Goal: Information Seeking & Learning: Learn about a topic

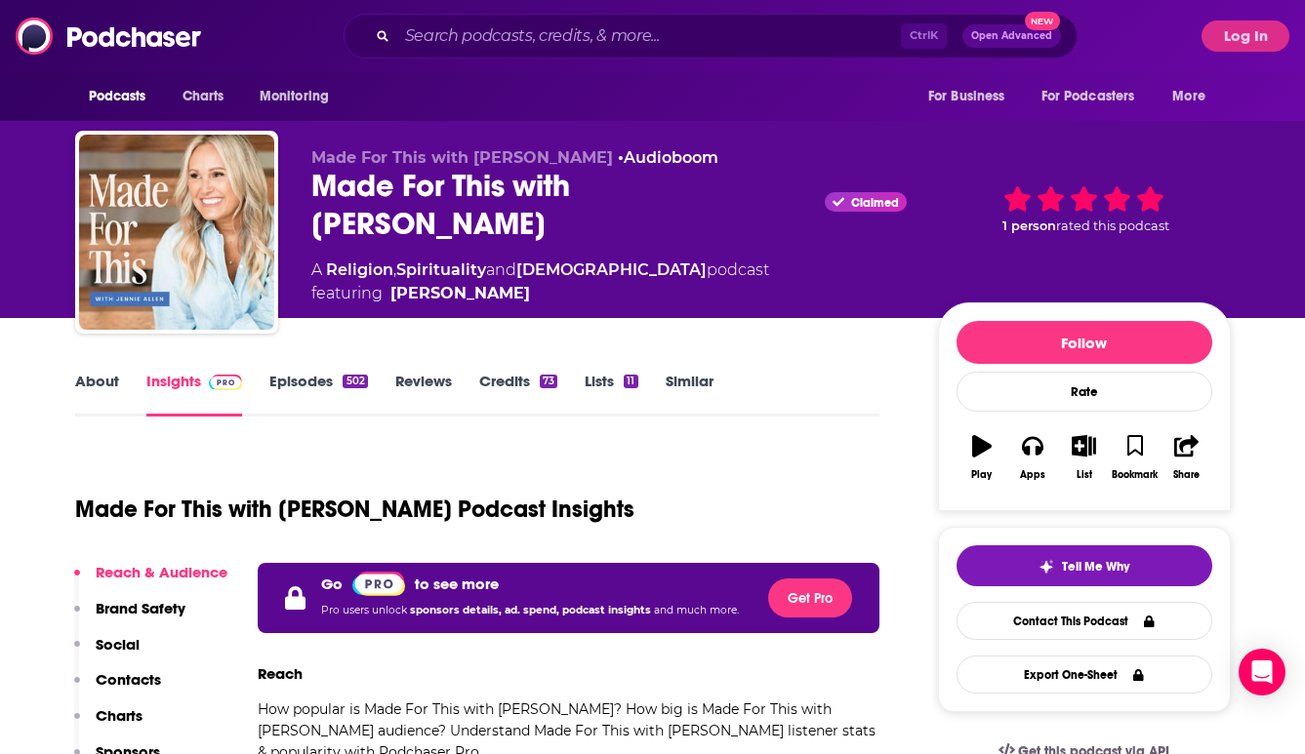
click at [476, 17] on div "Ctrl K Open Advanced New" at bounding box center [711, 36] width 734 height 45
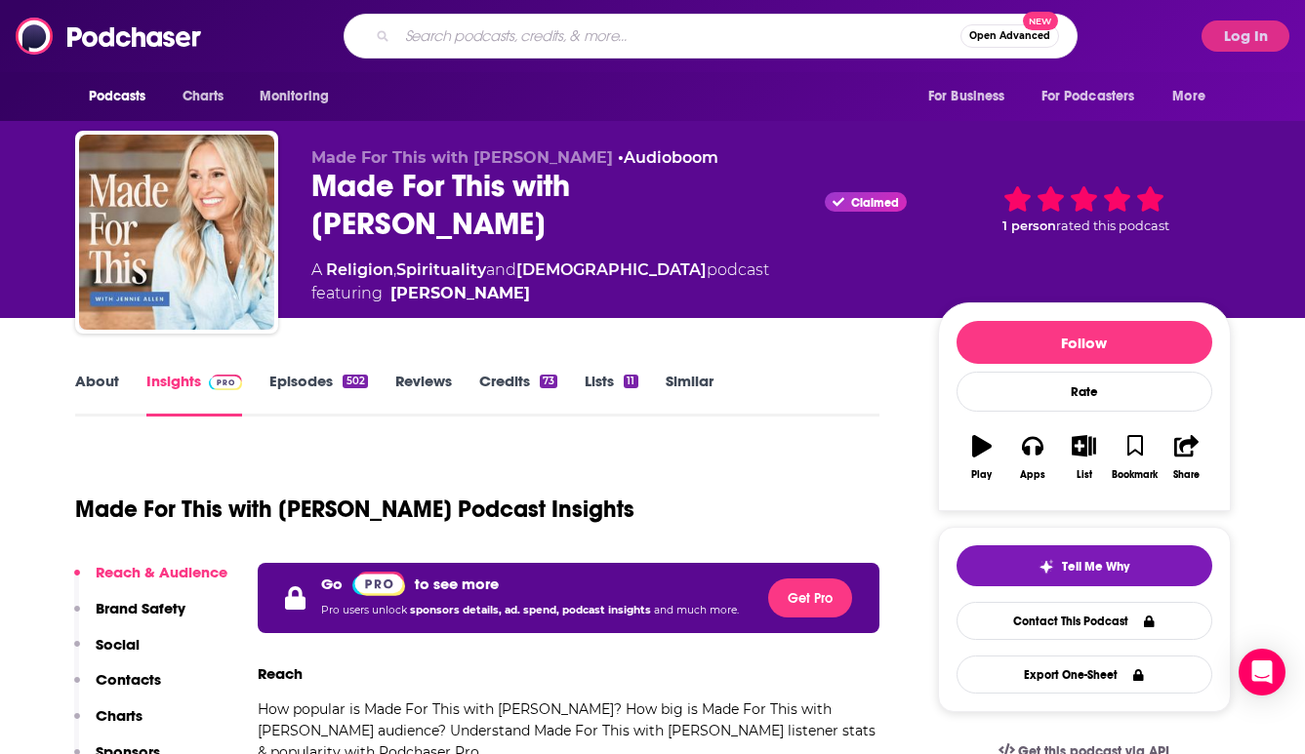
click at [469, 28] on input "Search podcasts, credits, & more..." at bounding box center [678, 35] width 563 height 31
type input "unshakeable hope"
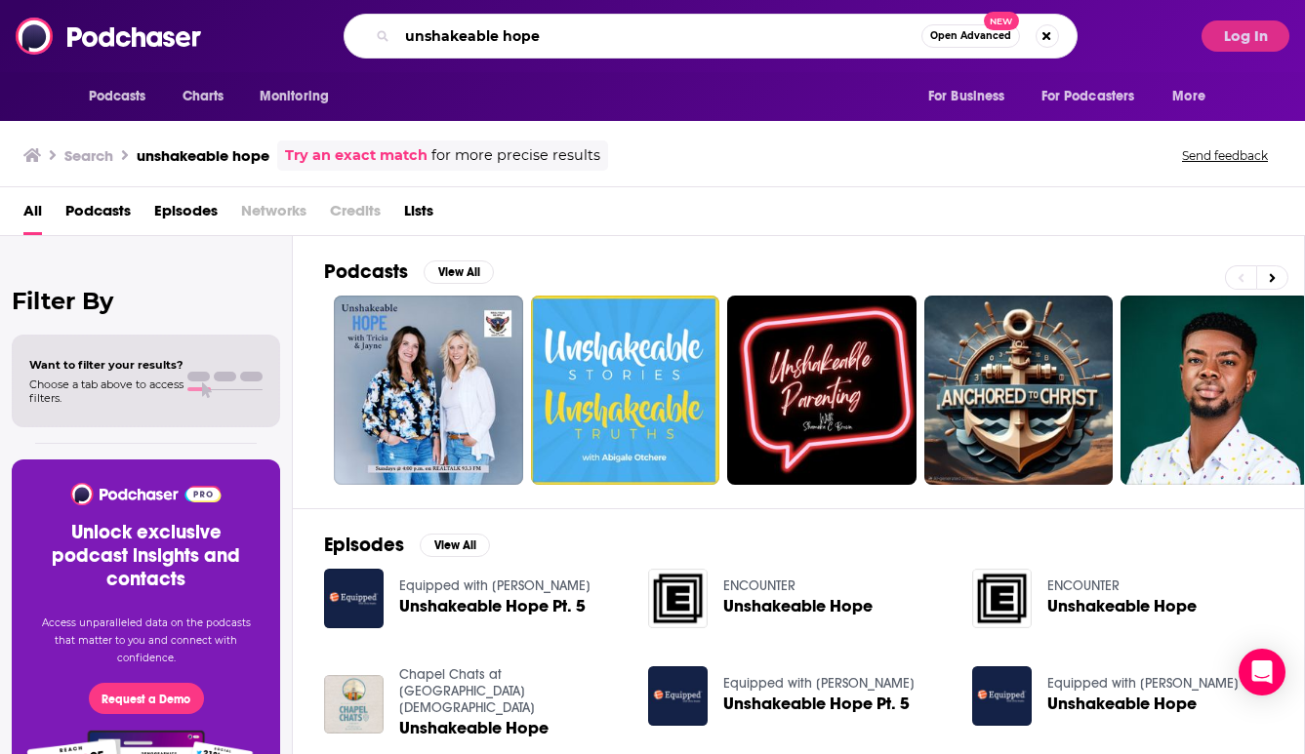
click at [579, 47] on input "unshakeable hope" at bounding box center [659, 35] width 524 height 31
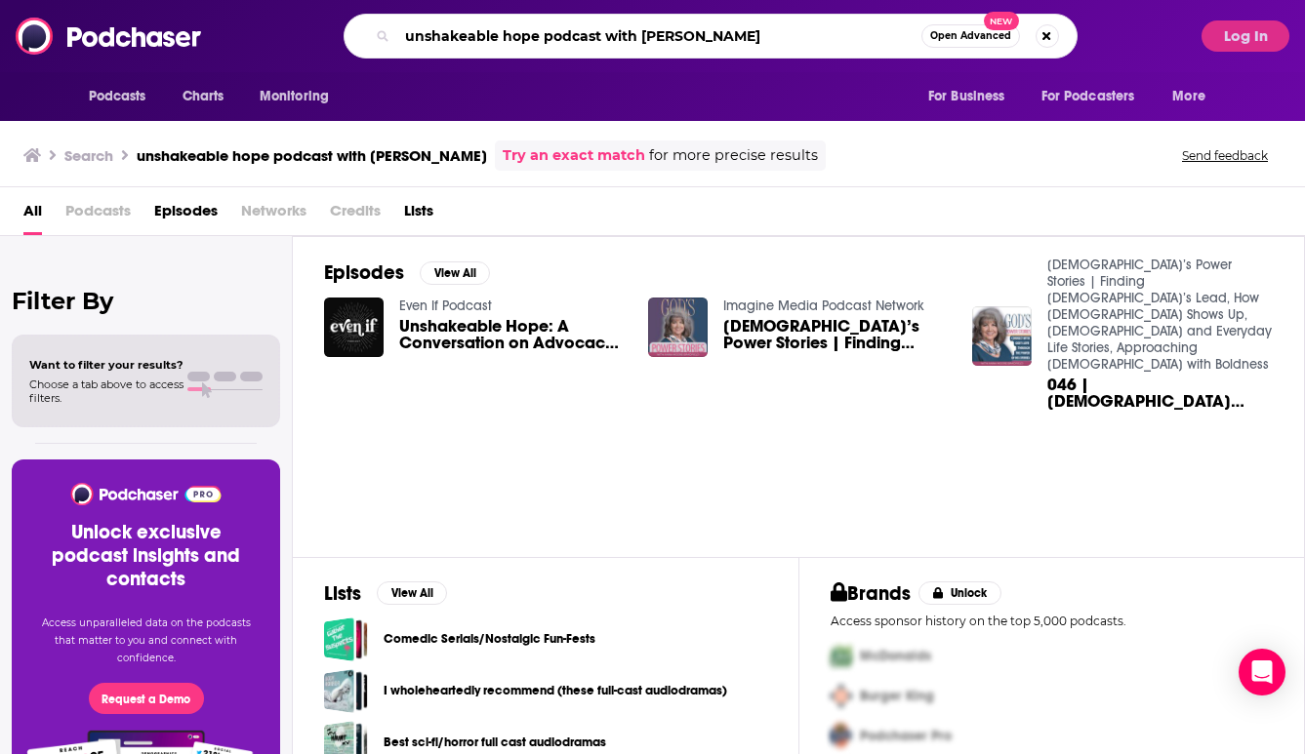
click at [640, 37] on input "unshakeable hope podcast with Kelly Hall" at bounding box center [659, 35] width 524 height 31
drag, startPoint x: 640, startPoint y: 37, endPoint x: 315, endPoint y: 52, distance: 325.3
click at [315, 52] on div "unshakeable hope podcast with Kelly Hall Open Advanced New" at bounding box center [709, 36] width 963 height 45
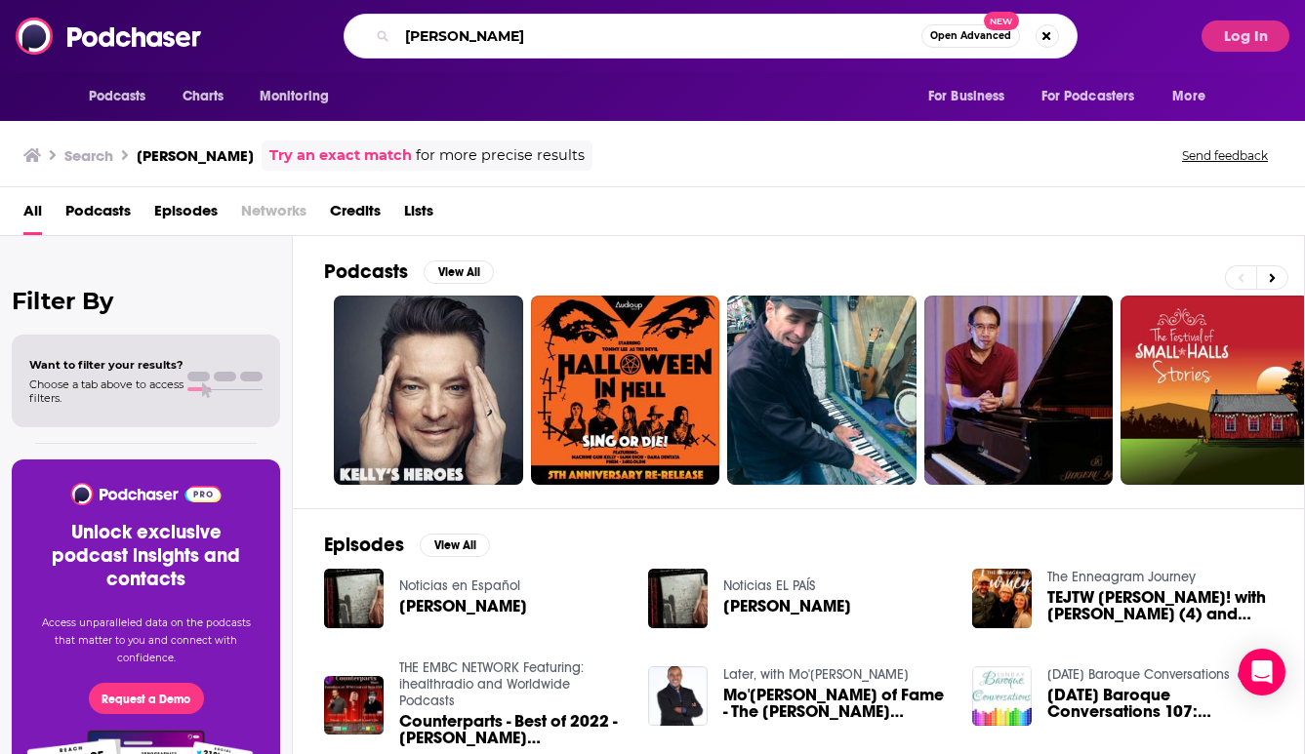
click at [479, 46] on input "[PERSON_NAME]" at bounding box center [659, 35] width 524 height 31
type input "K"
paste input "Unshakable Hope Podcast"
type input "Unshakable Hope Podcast"
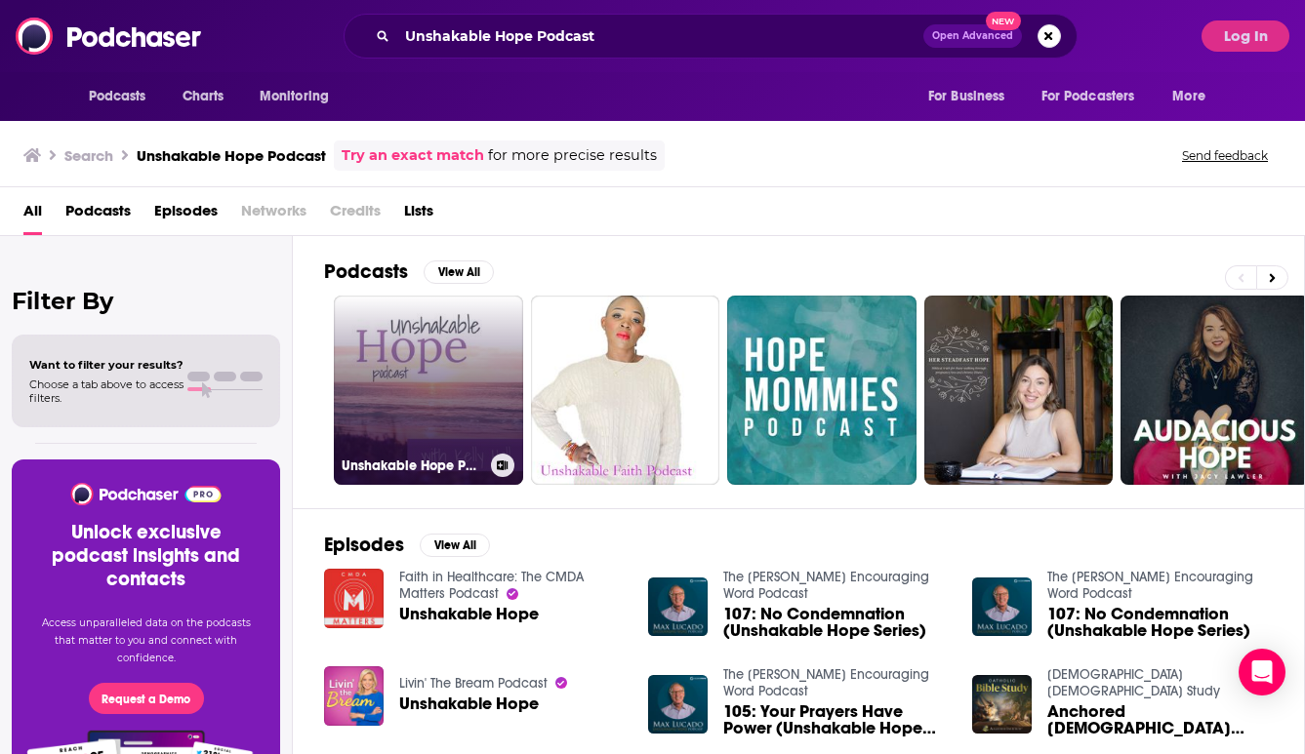
click at [443, 362] on link "Unshakable Hope Podcast" at bounding box center [428, 390] width 189 height 189
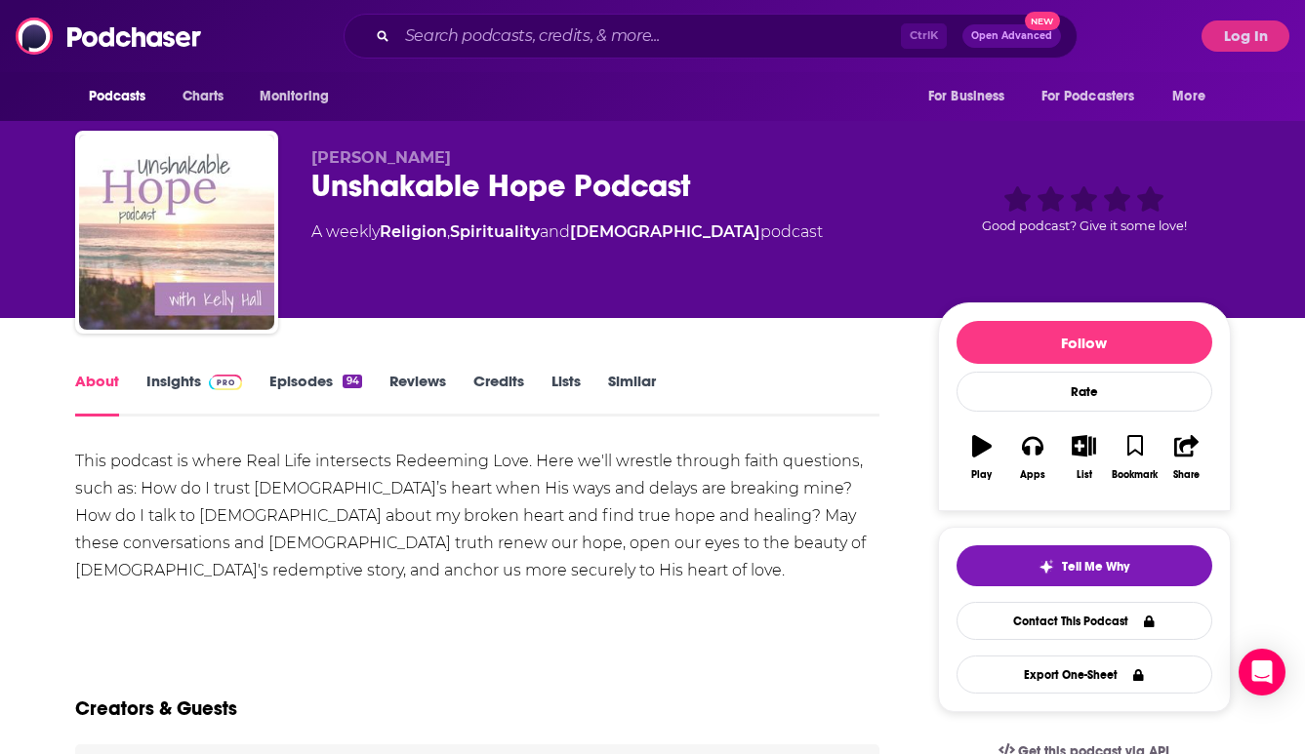
click at [180, 383] on link "Insights" at bounding box center [194, 394] width 97 height 45
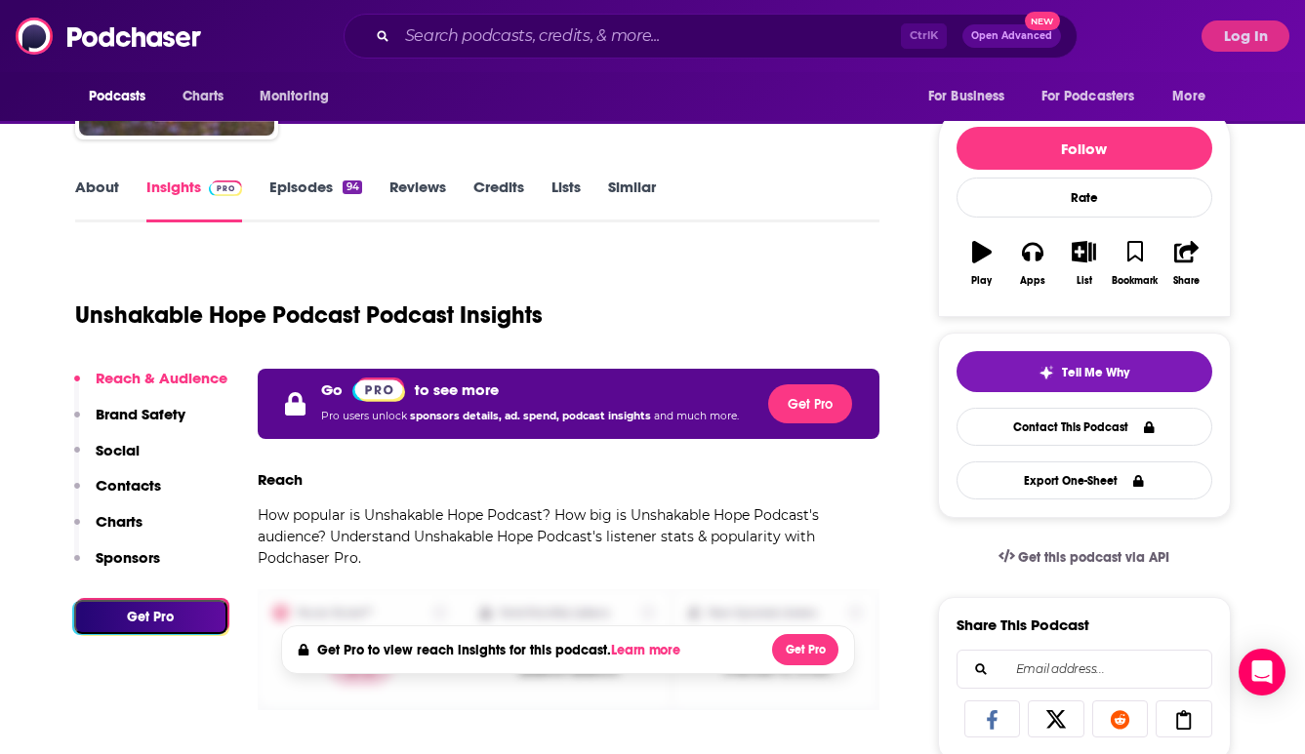
scroll to position [195, 0]
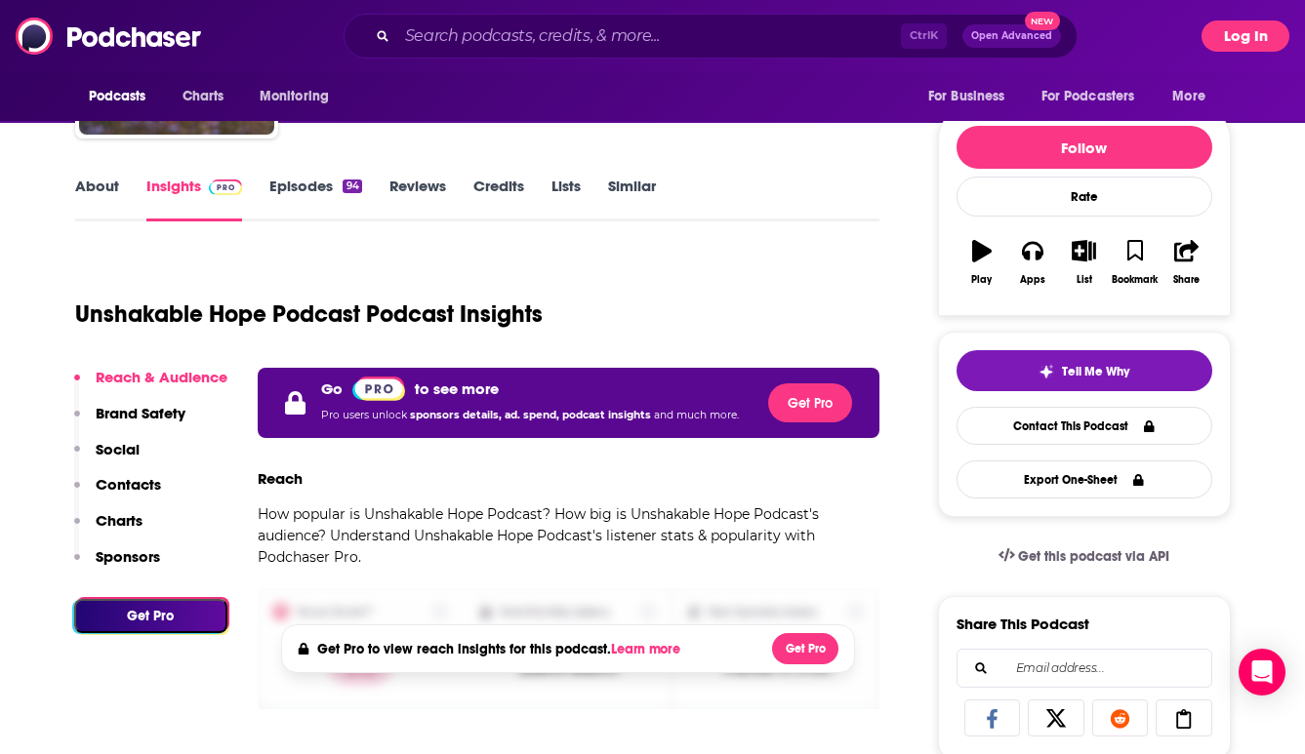
click at [1242, 40] on button "Log In" at bounding box center [1245, 35] width 88 height 31
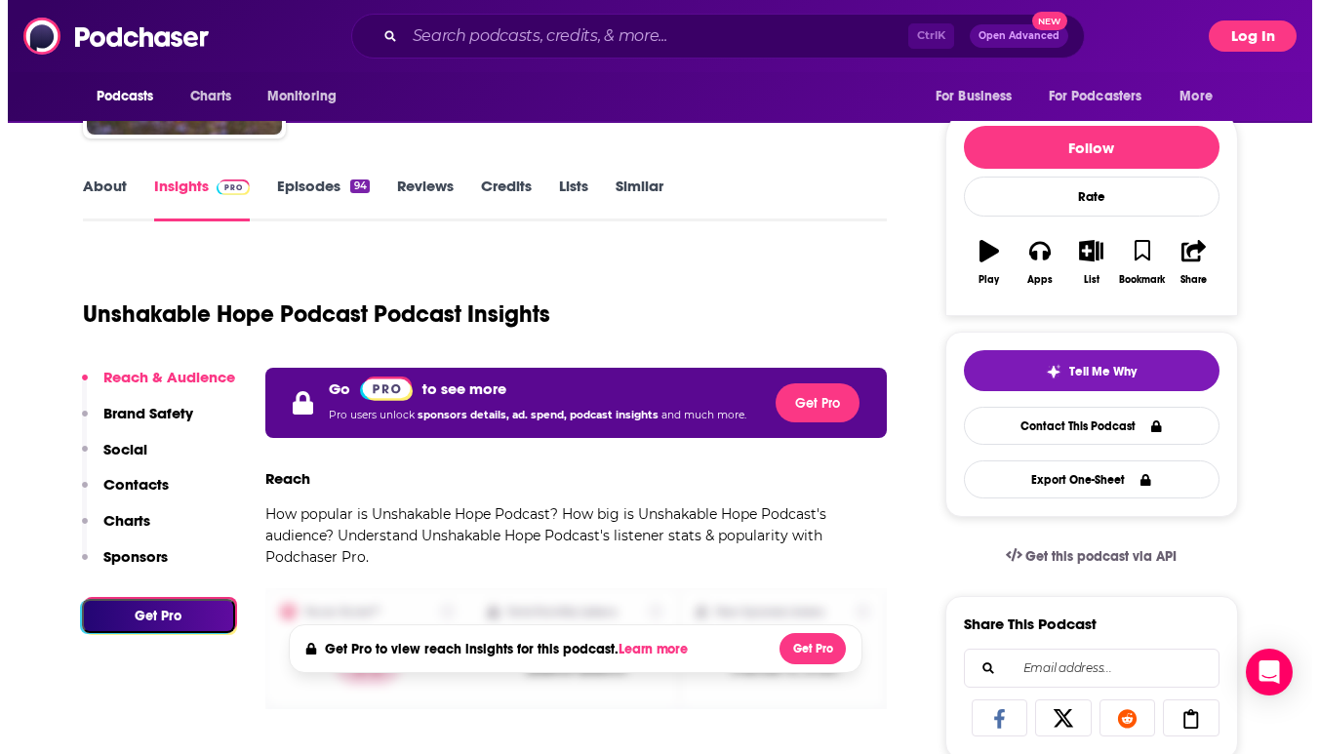
scroll to position [0, 0]
